Goal: Find contact information: Find contact information

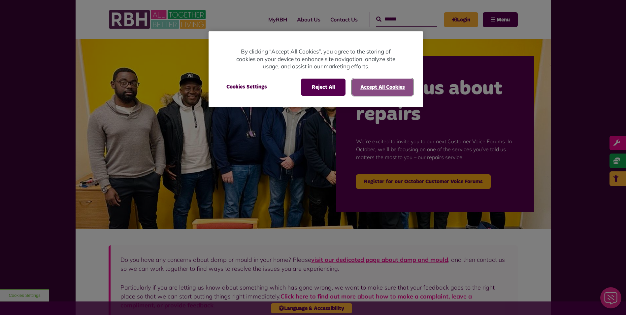
click at [386, 91] on button "Accept All Cookies" at bounding box center [382, 86] width 61 height 17
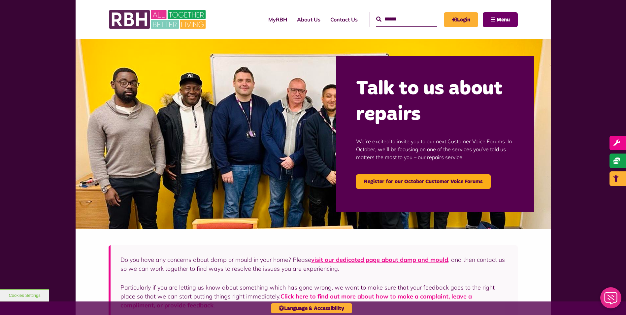
click at [512, 22] on button "Menu" at bounding box center [499, 19] width 35 height 15
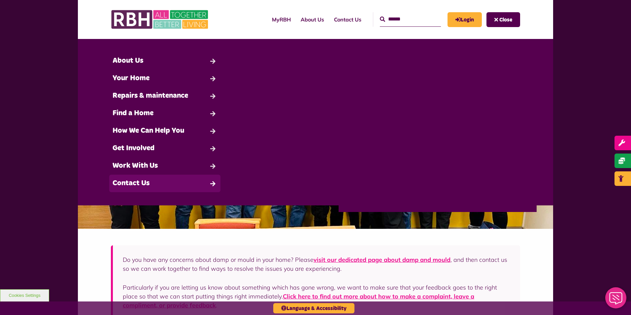
click at [140, 190] on link "Contact Us" at bounding box center [164, 182] width 111 height 17
